Goal: Task Accomplishment & Management: Complete application form

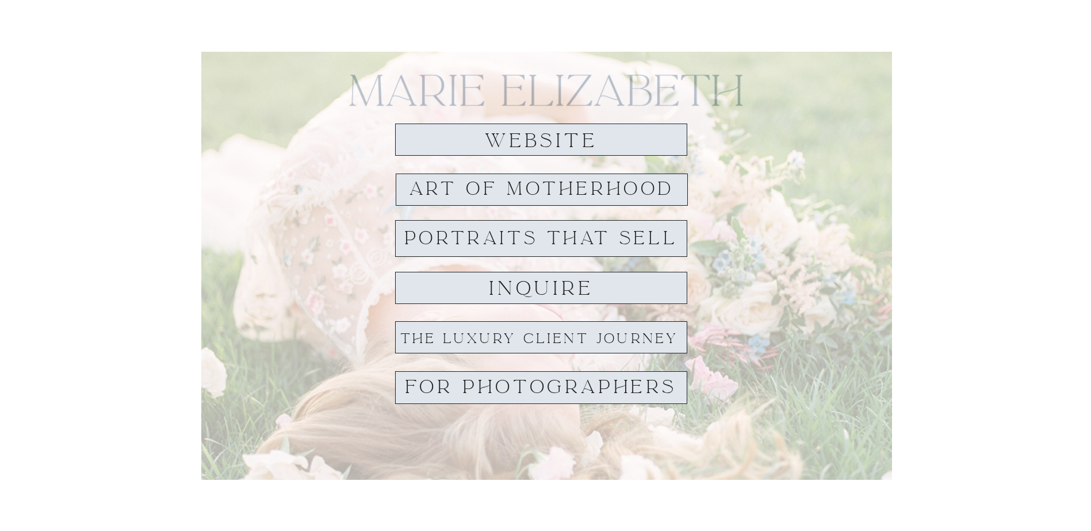
click at [521, 143] on h1 "website" at bounding box center [541, 141] width 132 height 21
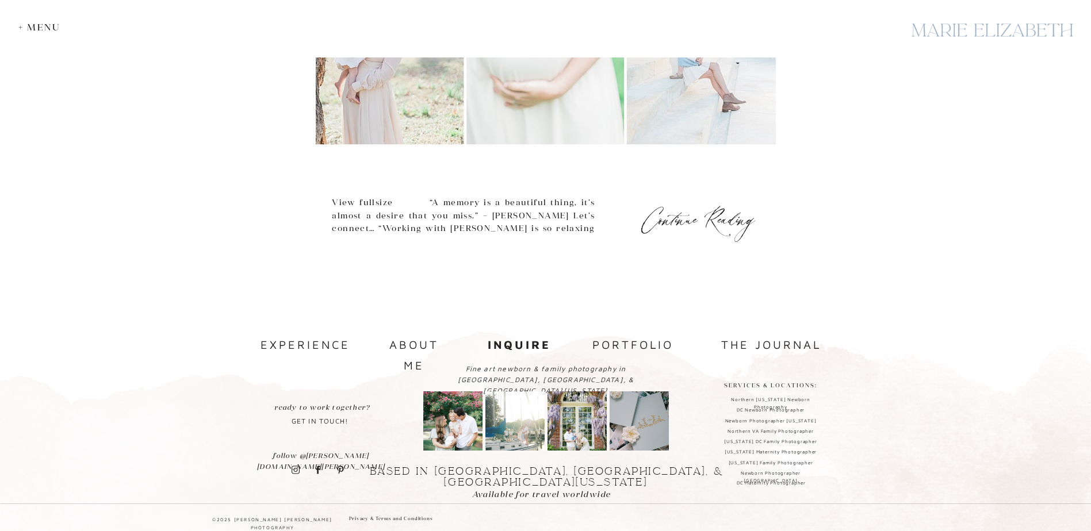
scroll to position [604, 0]
click at [517, 344] on b "inquire" at bounding box center [519, 342] width 63 height 13
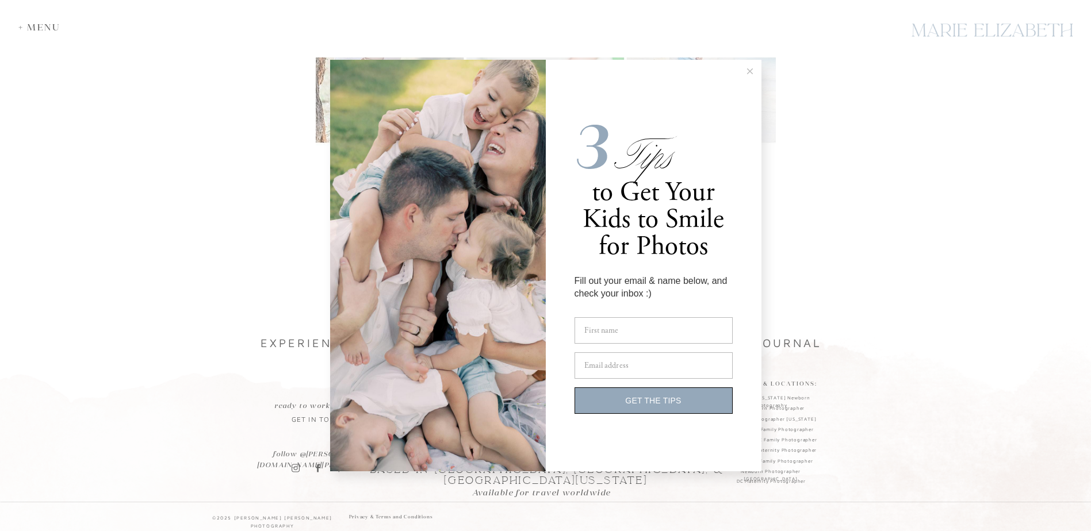
click at [749, 73] on icon at bounding box center [750, 71] width 6 height 6
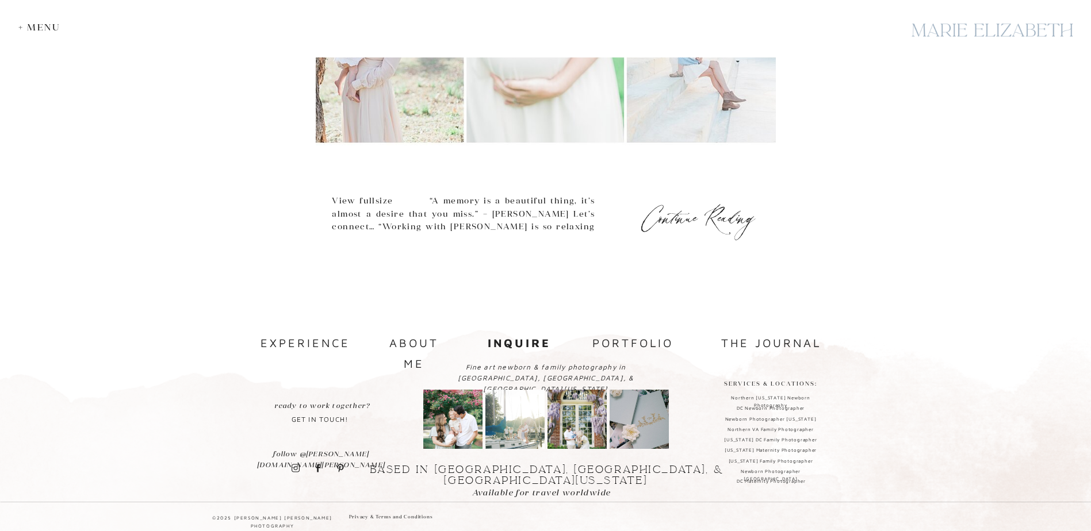
scroll to position [316, 0]
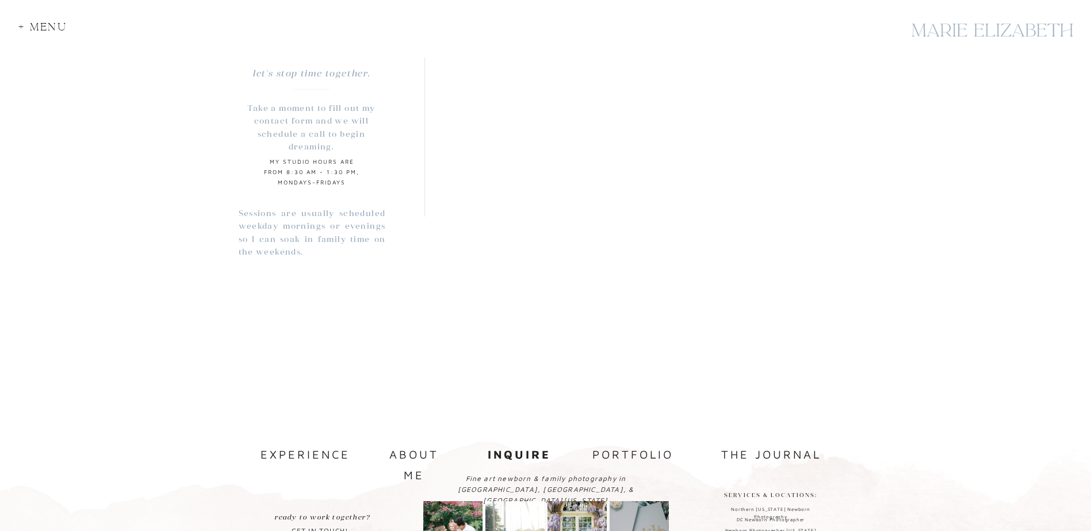
scroll to position [1075, 0]
